Goal: Task Accomplishment & Management: Manage account settings

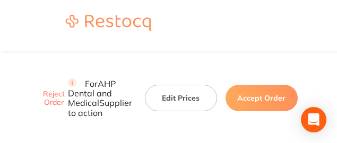
click at [178, 85] on button "Edit Prices" at bounding box center [181, 98] width 72 height 27
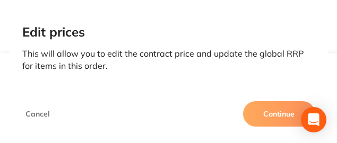
click at [258, 115] on button "Continue" at bounding box center [279, 113] width 72 height 25
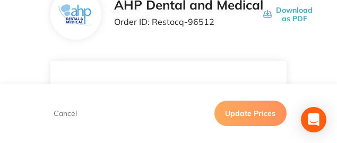
scroll to position [80, 0]
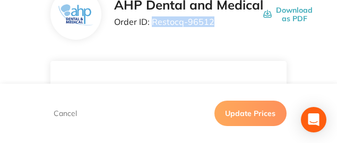
drag, startPoint x: 214, startPoint y: 24, endPoint x: 153, endPoint y: 27, distance: 61.0
click at [153, 27] on p "Order ID: Restocq- 96512" at bounding box center [188, 22] width 149 height 10
copy p "Restocq- 96512"
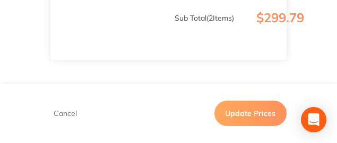
scroll to position [610, 0]
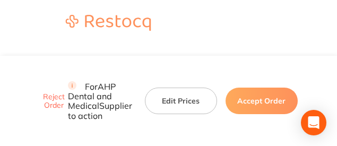
click at [238, 87] on button "Accept Order" at bounding box center [261, 100] width 72 height 27
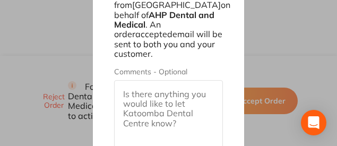
scroll to position [751, 0]
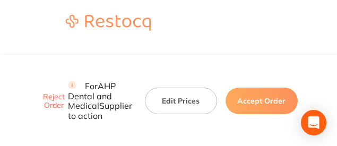
click at [174, 87] on button "Edit Prices" at bounding box center [181, 100] width 72 height 27
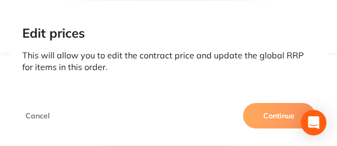
click at [266, 109] on button "Continue" at bounding box center [279, 115] width 72 height 25
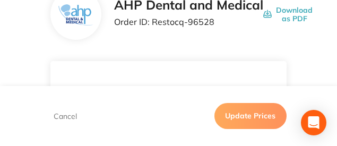
scroll to position [53, 0]
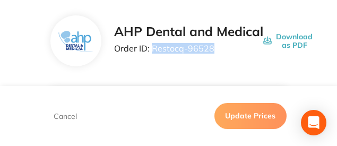
drag, startPoint x: 213, startPoint y: 48, endPoint x: 153, endPoint y: 50, distance: 60.0
click at [153, 50] on p "Order ID: Restocq- 96528" at bounding box center [188, 48] width 149 height 10
copy p "Restocq- 96528"
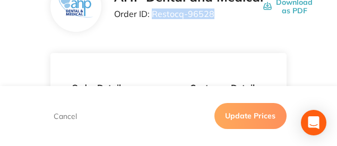
scroll to position [80, 0]
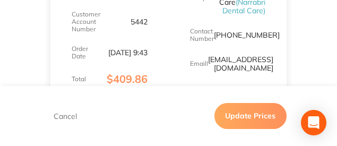
scroll to position [159, 0]
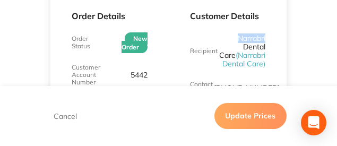
drag, startPoint x: 238, startPoint y: 34, endPoint x: 276, endPoint y: 36, distance: 38.2
click at [276, 36] on div "Customer Details Recipient Narrabri Dental Care ( Narrabri Dental Care ) Contac…" at bounding box center [228, 80] width 118 height 199
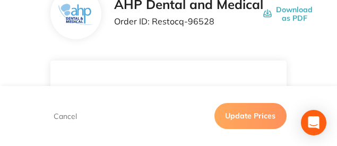
scroll to position [80, 0]
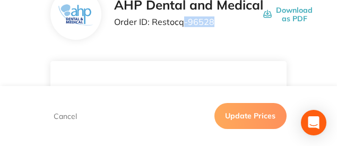
drag, startPoint x: 185, startPoint y: 22, endPoint x: 216, endPoint y: 22, distance: 31.3
click at [216, 22] on p "Order ID: Restocq- 96528" at bounding box center [188, 22] width 149 height 10
drag, startPoint x: 230, startPoint y: 39, endPoint x: 224, endPoint y: 40, distance: 5.9
click at [230, 39] on div "AHP Dental and Medical Order ID: Restocq- 96528 Download as PDF" at bounding box center [168, 14] width 236 height 51
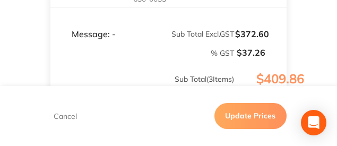
scroll to position [594, 0]
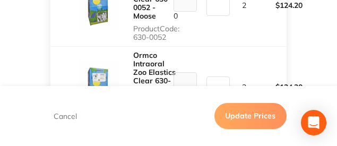
scroll to position [408, 0]
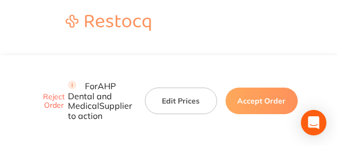
drag, startPoint x: 159, startPoint y: 84, endPoint x: 284, endPoint y: 0, distance: 150.4
click at [159, 87] on button "Edit Prices" at bounding box center [181, 100] width 72 height 27
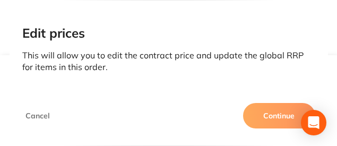
click at [95, 80] on div "Edit prices This will allow you to edit the contract price and update the globa…" at bounding box center [169, 47] width 318 height 68
drag, startPoint x: 270, startPoint y: 118, endPoint x: 235, endPoint y: 74, distance: 56.6
click at [270, 118] on button "Continue" at bounding box center [279, 115] width 72 height 25
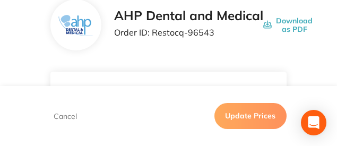
scroll to position [53, 0]
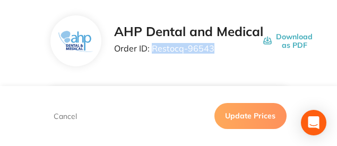
drag, startPoint x: 214, startPoint y: 49, endPoint x: 155, endPoint y: 50, distance: 58.3
click at [153, 50] on p "Order ID: Restocq- 96543" at bounding box center [188, 48] width 149 height 10
copy p "Restocq- 96543"
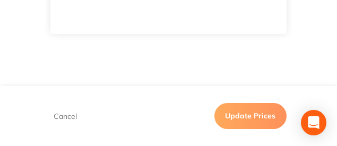
scroll to position [583, 0]
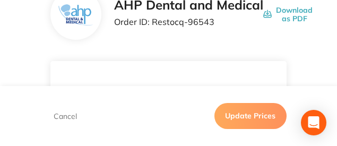
scroll to position [80, 0]
drag, startPoint x: 197, startPoint y: 21, endPoint x: 213, endPoint y: 22, distance: 15.4
click at [213, 22] on p "Order ID: Restocq- 96543" at bounding box center [188, 22] width 149 height 10
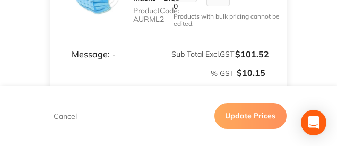
scroll to position [549, 0]
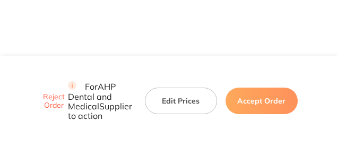
scroll to position [672, 0]
click at [166, 87] on button "Edit Prices" at bounding box center [181, 100] width 72 height 27
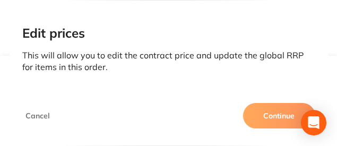
click at [262, 116] on button "Continue" at bounding box center [279, 115] width 72 height 25
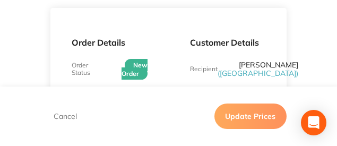
scroll to position [186, 0]
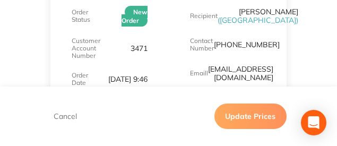
click at [250, 115] on button "Update Prices" at bounding box center [250, 115] width 72 height 25
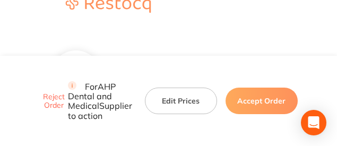
scroll to position [27, 0]
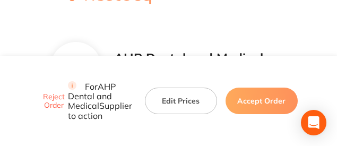
click at [174, 87] on button "Edit Prices" at bounding box center [181, 100] width 72 height 27
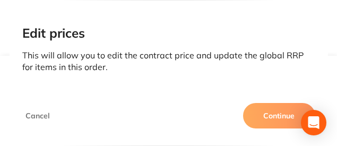
scroll to position [53, 0]
click at [277, 109] on button "Continue" at bounding box center [279, 115] width 72 height 25
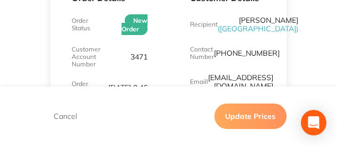
scroll to position [186, 0]
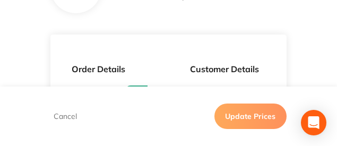
scroll to position [53, 0]
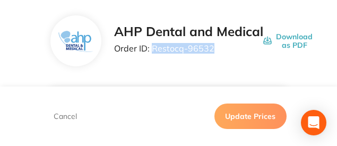
drag, startPoint x: 212, startPoint y: 50, endPoint x: 153, endPoint y: 49, distance: 58.9
click at [153, 49] on p "Order ID: Restocq- 96532" at bounding box center [188, 48] width 149 height 10
copy p "Restocq- 96532"
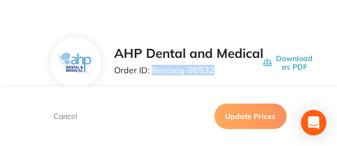
scroll to position [27, 0]
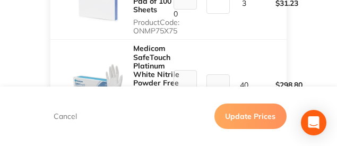
scroll to position [398, 0]
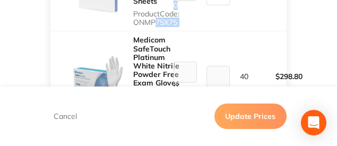
drag, startPoint x: 148, startPoint y: 51, endPoint x: 198, endPoint y: 52, distance: 49.9
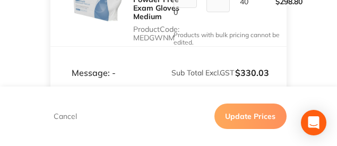
scroll to position [477, 0]
